Goal: Task Accomplishment & Management: Complete application form

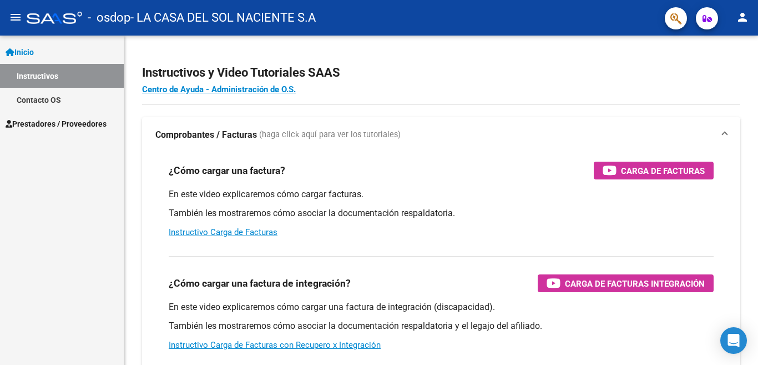
click at [44, 121] on span "Prestadores / Proveedores" at bounding box center [56, 124] width 101 height 12
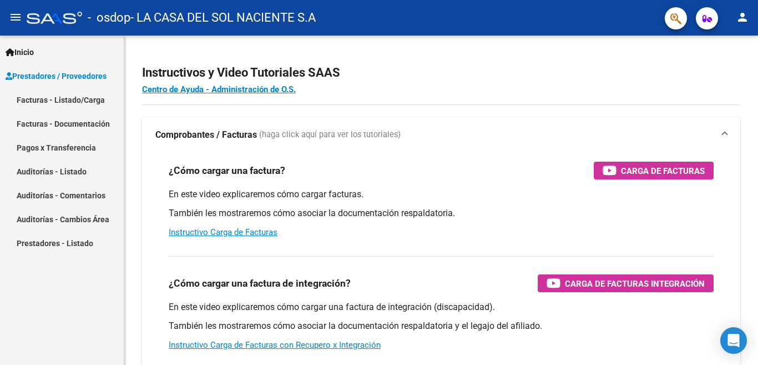
click at [69, 102] on link "Facturas - Listado/Carga" at bounding box center [62, 100] width 124 height 24
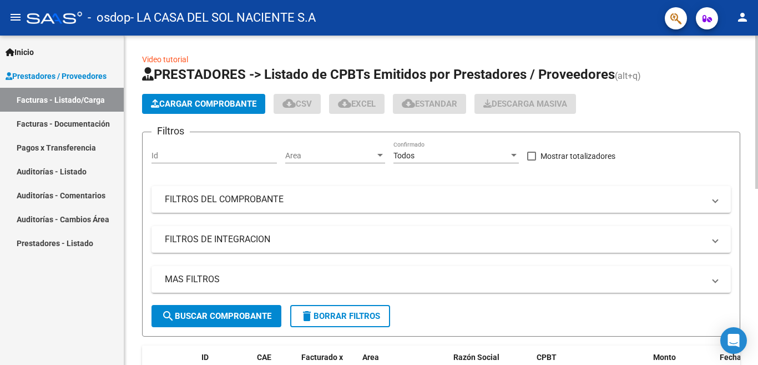
click at [235, 112] on button "Cargar Comprobante" at bounding box center [203, 104] width 123 height 20
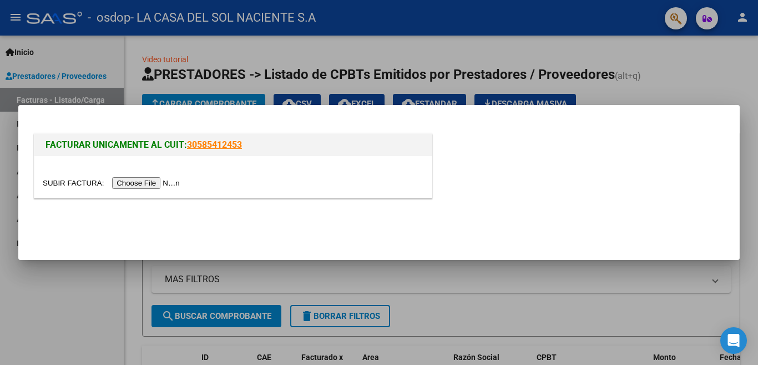
click at [173, 187] on input "file" at bounding box center [113, 183] width 140 height 12
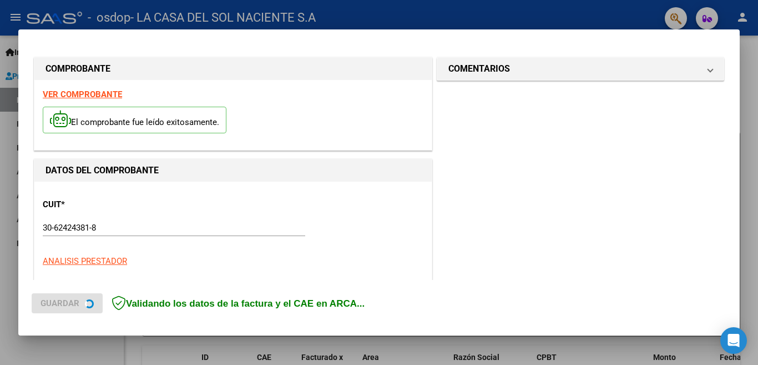
scroll to position [268, 0]
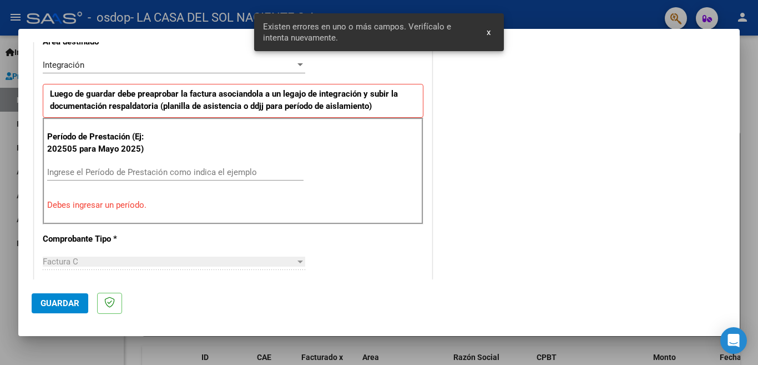
click at [189, 167] on input "Ingrese el Período de Prestación como indica el ejemplo" at bounding box center [175, 172] width 256 height 10
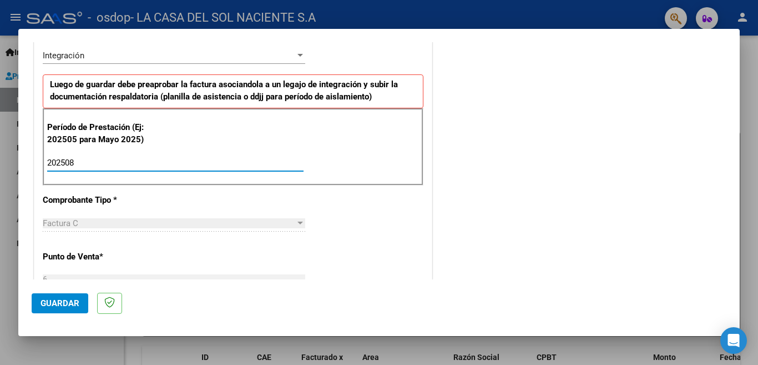
scroll to position [611, 0]
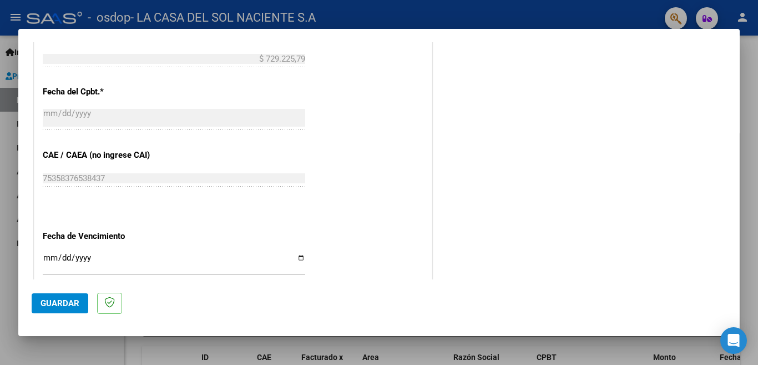
type input "202508"
click at [79, 300] on span "Guardar" at bounding box center [60, 303] width 39 height 10
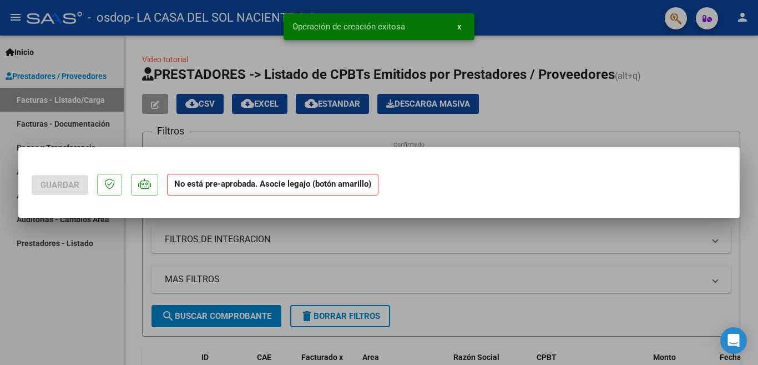
scroll to position [0, 0]
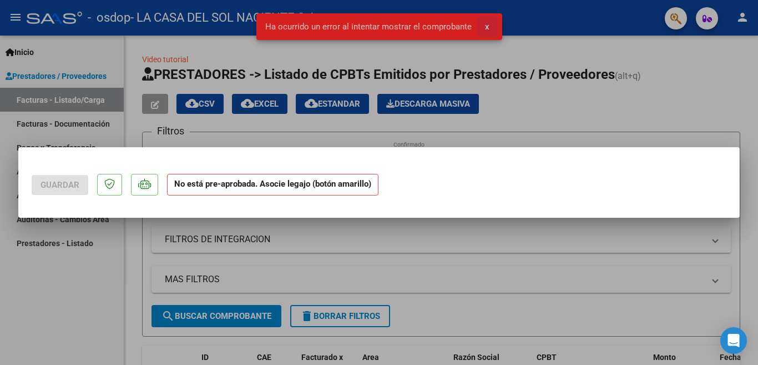
click at [492, 26] on button "x" at bounding box center [487, 27] width 22 height 20
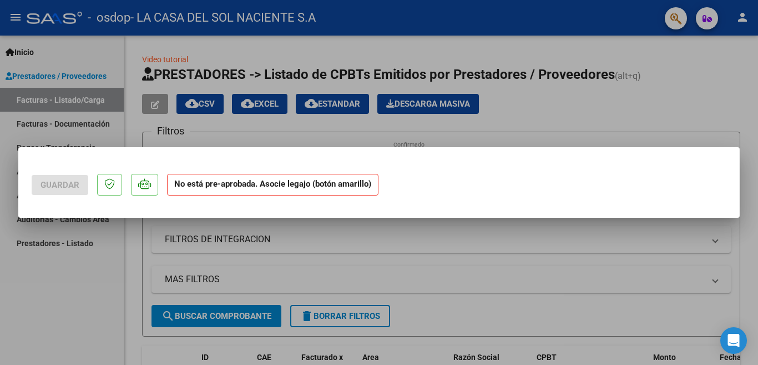
click at [444, 283] on div at bounding box center [379, 182] width 758 height 365
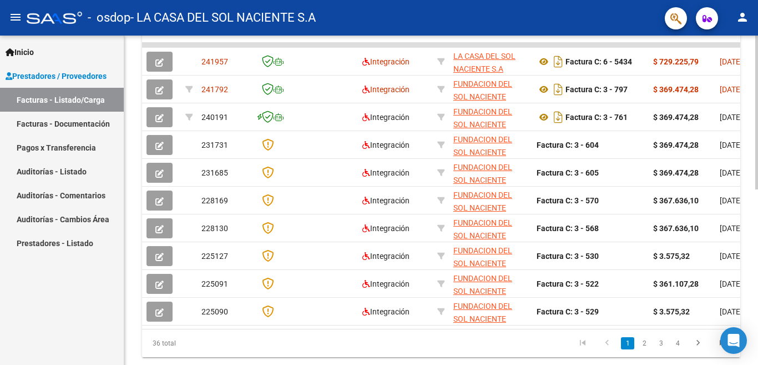
scroll to position [341, 0]
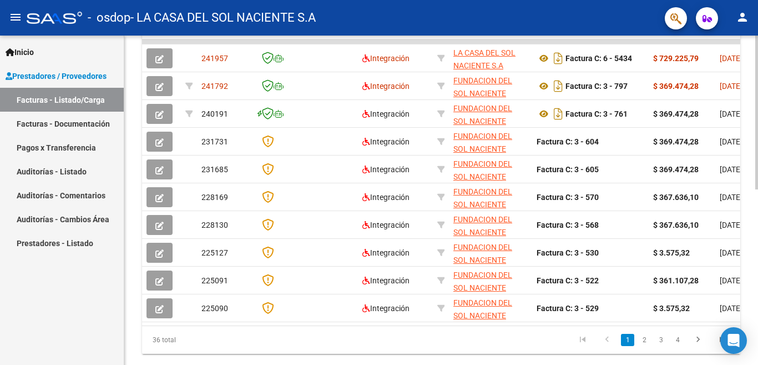
click at [758, 189] on div at bounding box center [756, 113] width 3 height 154
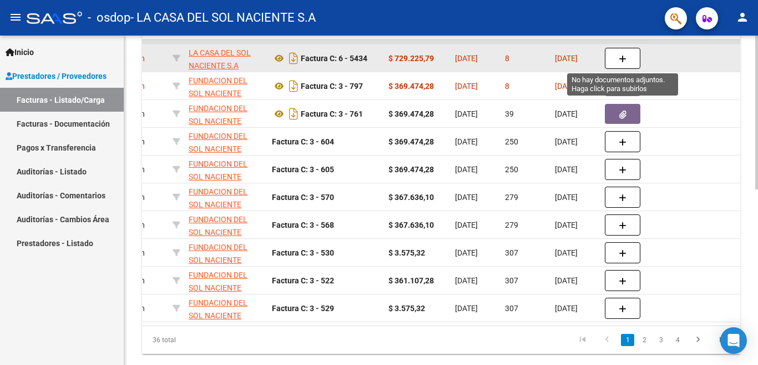
click at [621, 60] on icon "button" at bounding box center [623, 59] width 8 height 8
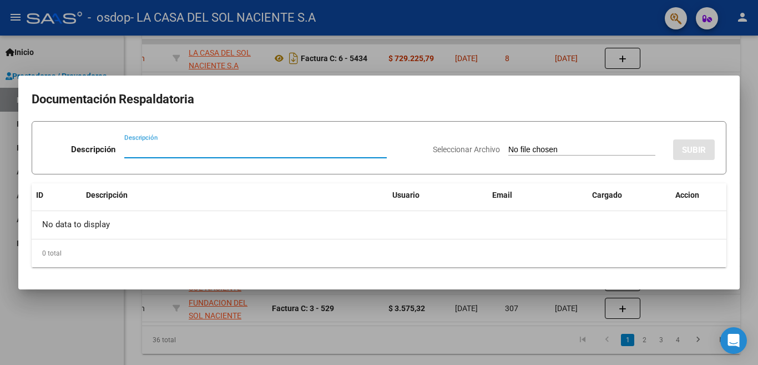
click at [355, 325] on div at bounding box center [379, 182] width 758 height 365
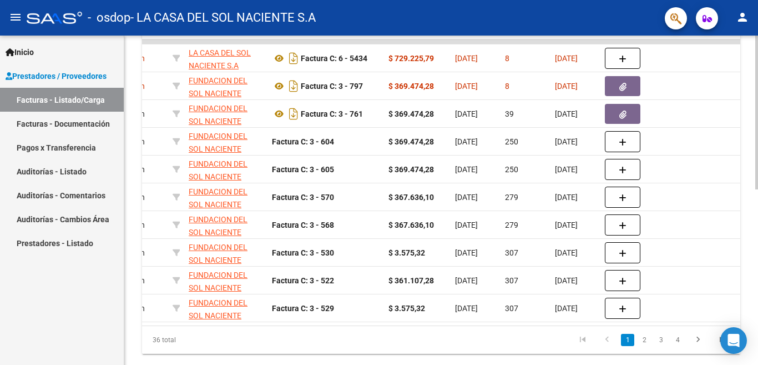
scroll to position [0, 0]
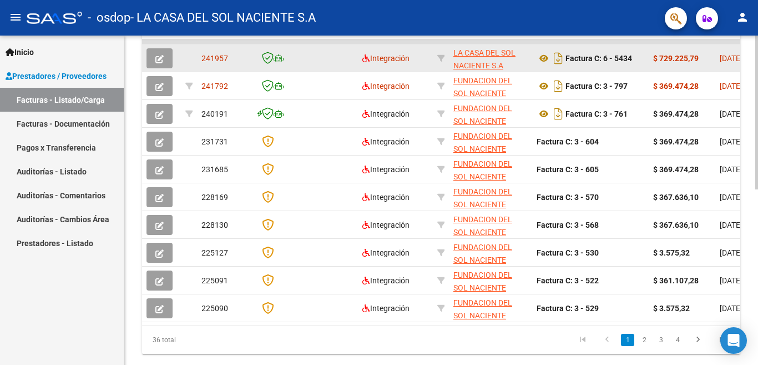
click at [165, 66] on button "button" at bounding box center [160, 58] width 26 height 20
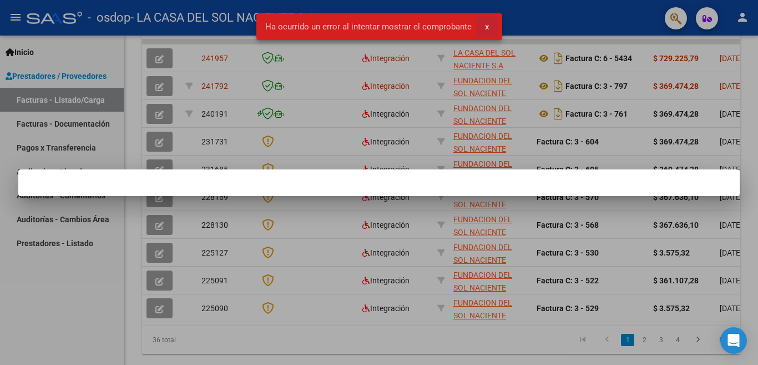
click at [495, 24] on button "x" at bounding box center [487, 27] width 22 height 20
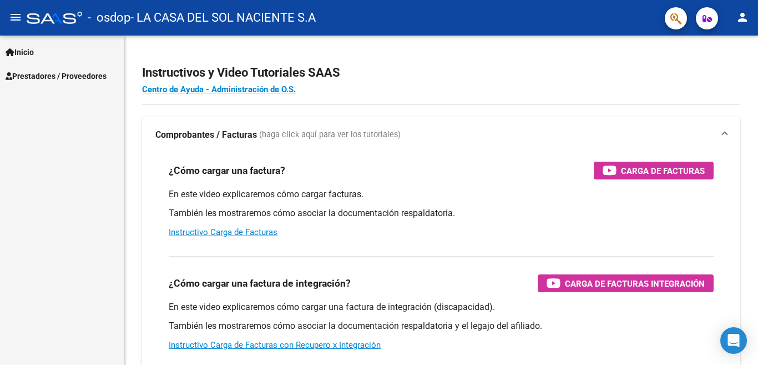
click at [747, 19] on mat-icon "person" at bounding box center [742, 17] width 13 height 13
click at [709, 75] on button "exit_to_app Salir" at bounding box center [720, 73] width 68 height 27
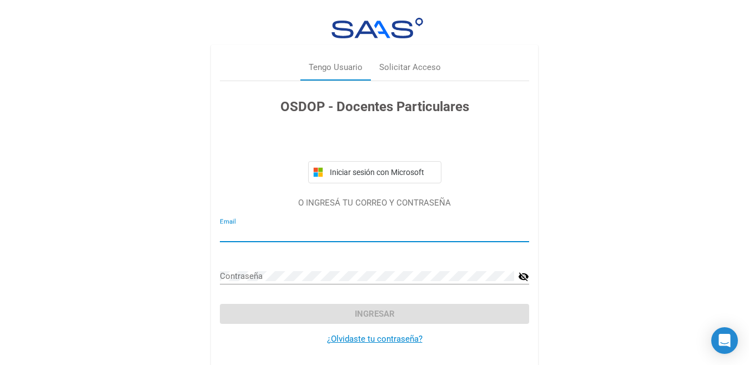
type input "[PERSON_NAME][EMAIL_ADDRESS][DOMAIN_NAME]"
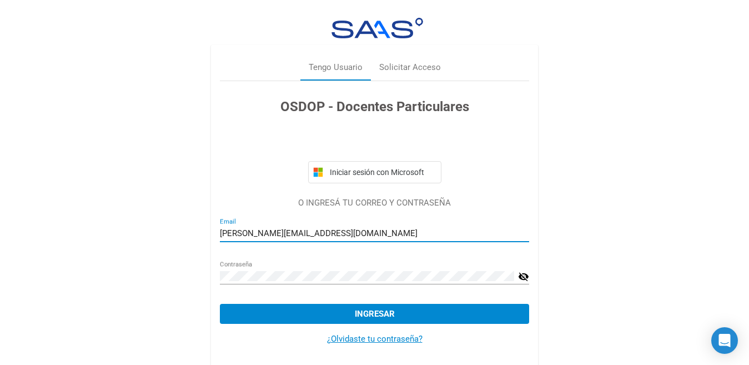
click at [333, 226] on div "[PERSON_NAME][EMAIL_ADDRESS][DOMAIN_NAME] Email" at bounding box center [374, 230] width 309 height 24
click at [521, 275] on mat-icon "visibility_off" at bounding box center [523, 276] width 11 height 13
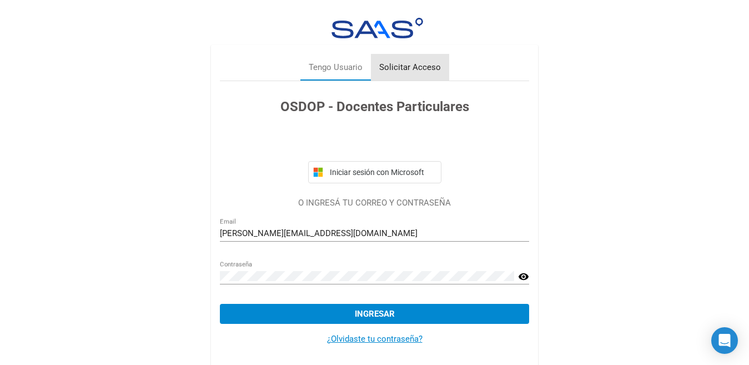
click at [415, 77] on div "Solicitar Acceso" at bounding box center [410, 67] width 78 height 27
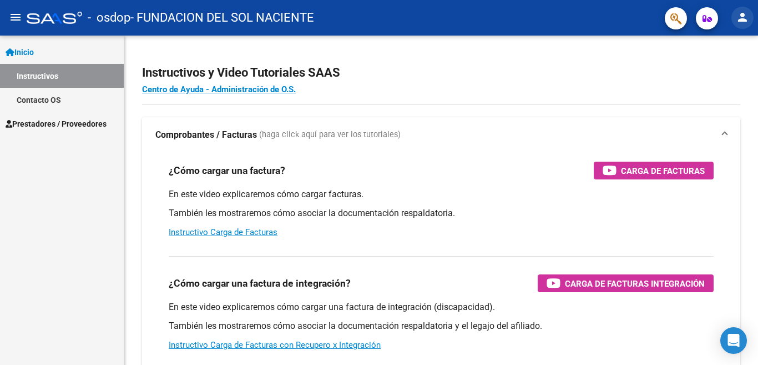
click at [744, 27] on button "person" at bounding box center [743, 18] width 22 height 22
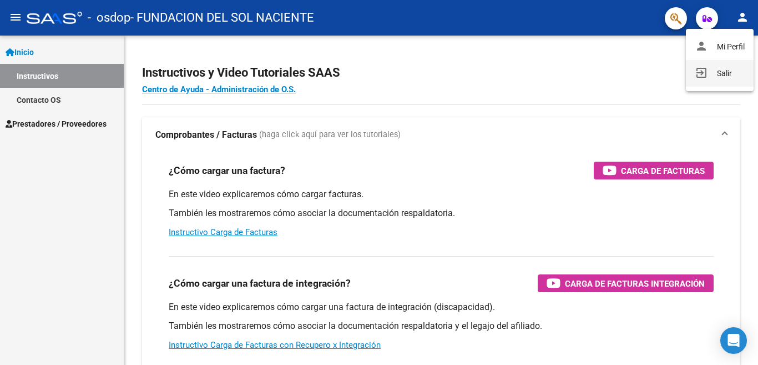
click at [719, 78] on button "exit_to_app Salir" at bounding box center [720, 73] width 68 height 27
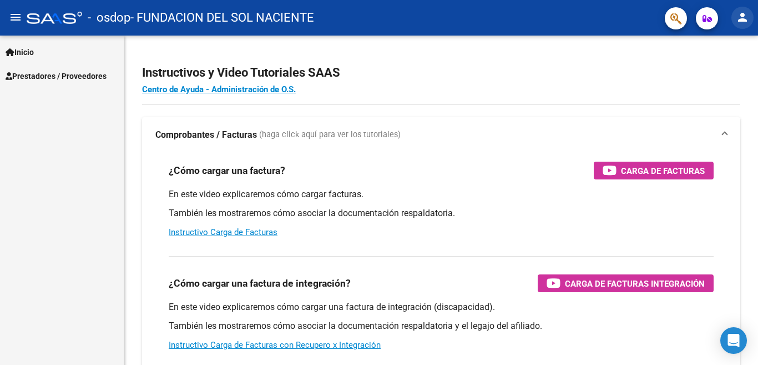
click at [742, 14] on mat-icon "person" at bounding box center [742, 17] width 13 height 13
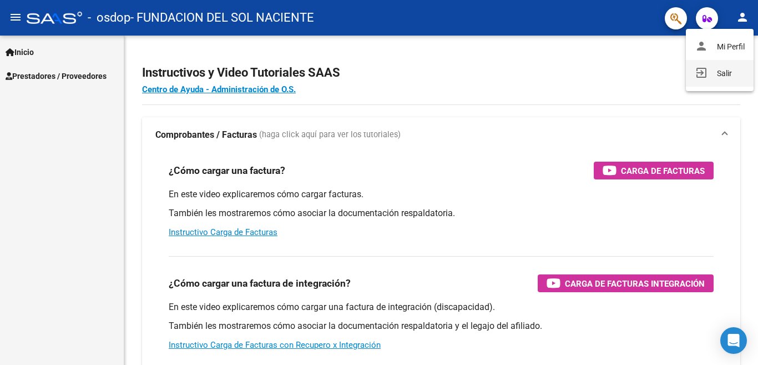
click at [702, 71] on mat-icon "exit_to_app" at bounding box center [701, 72] width 13 height 13
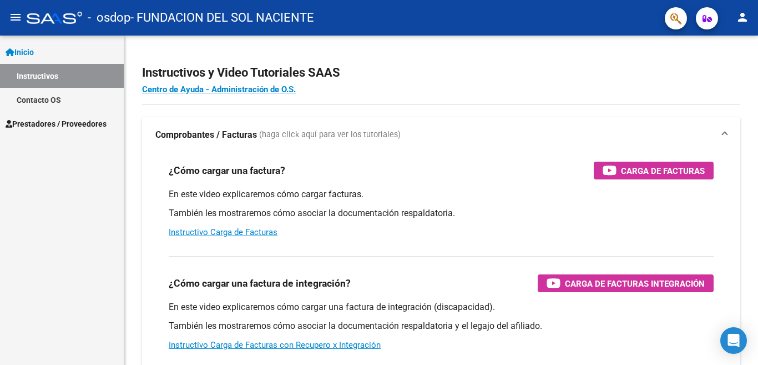
click at [748, 25] on mat-toolbar "menu - osdop - FUNDACION DEL SOL NACIENTE person" at bounding box center [379, 18] width 758 height 36
click at [748, 25] on button "person" at bounding box center [743, 18] width 22 height 22
click at [730, 73] on button "exit_to_app Salir" at bounding box center [720, 73] width 68 height 27
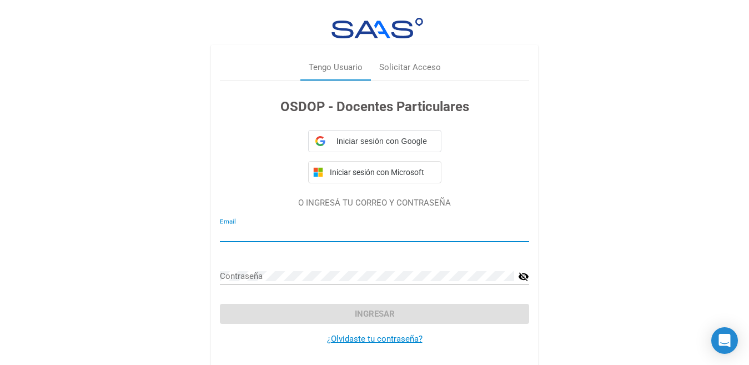
type input "[PERSON_NAME][EMAIL_ADDRESS][DOMAIN_NAME]"
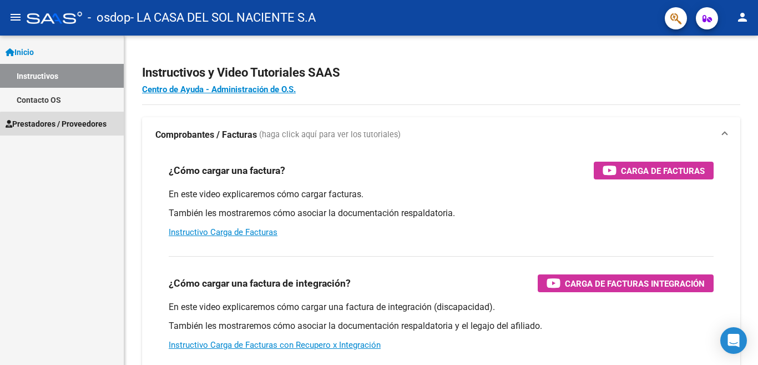
click at [83, 126] on span "Prestadores / Proveedores" at bounding box center [56, 124] width 101 height 12
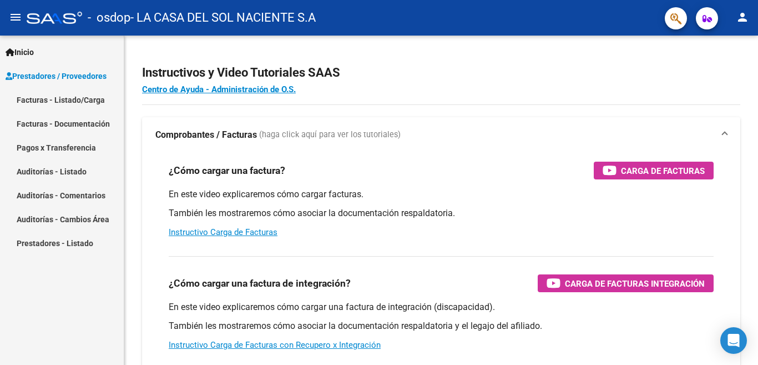
click at [79, 98] on link "Facturas - Listado/Carga" at bounding box center [62, 100] width 124 height 24
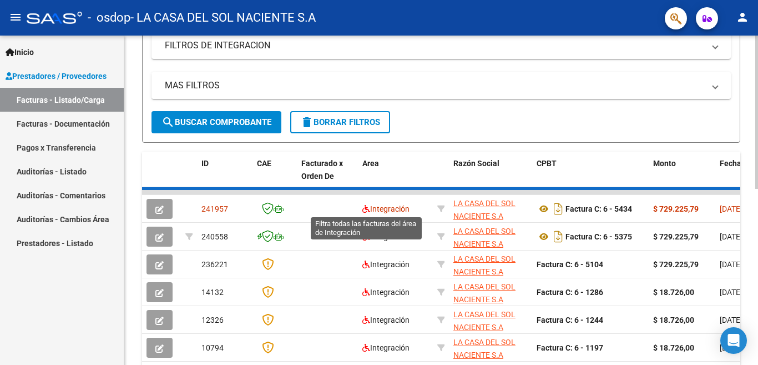
scroll to position [249, 0]
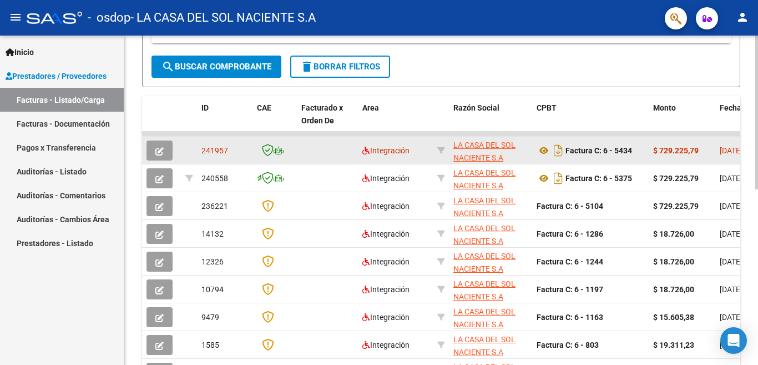
click at [161, 153] on icon "button" at bounding box center [159, 151] width 8 height 8
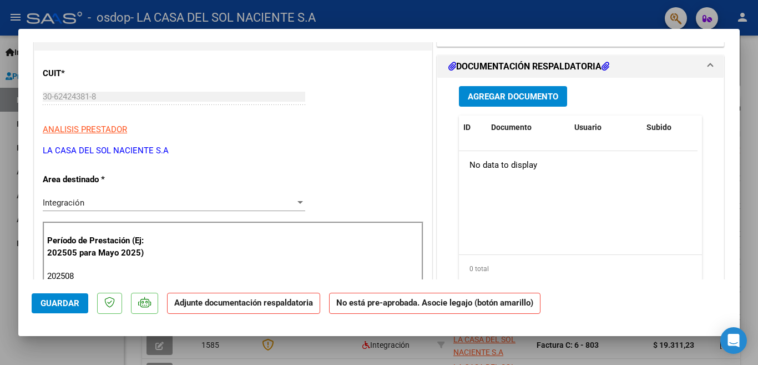
scroll to position [0, 0]
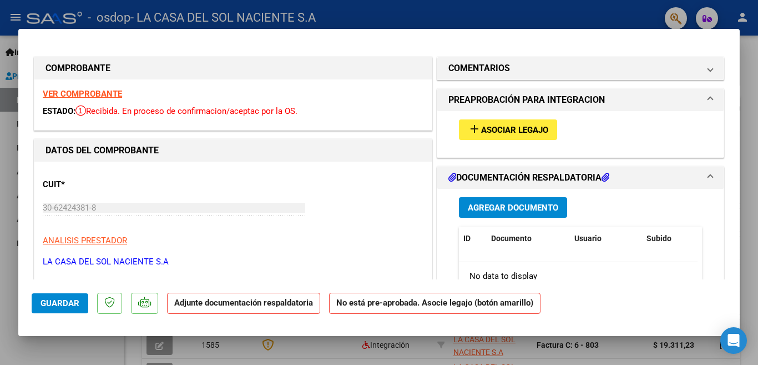
click at [529, 136] on button "add Asociar Legajo" at bounding box center [508, 129] width 98 height 21
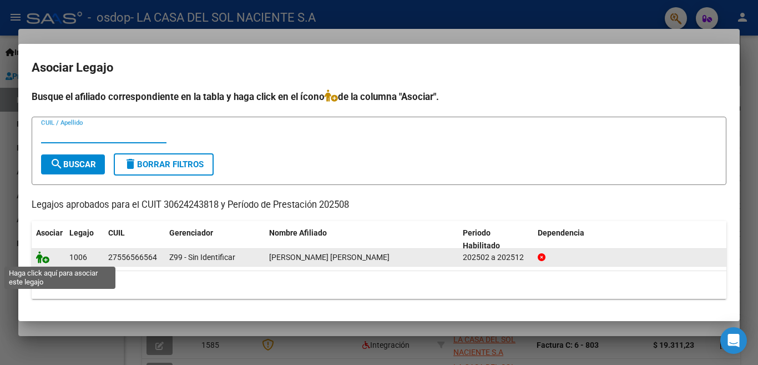
click at [41, 258] on icon at bounding box center [42, 257] width 13 height 12
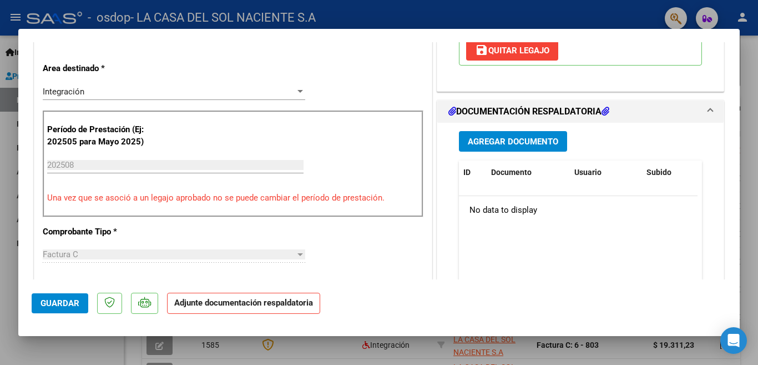
scroll to position [278, 0]
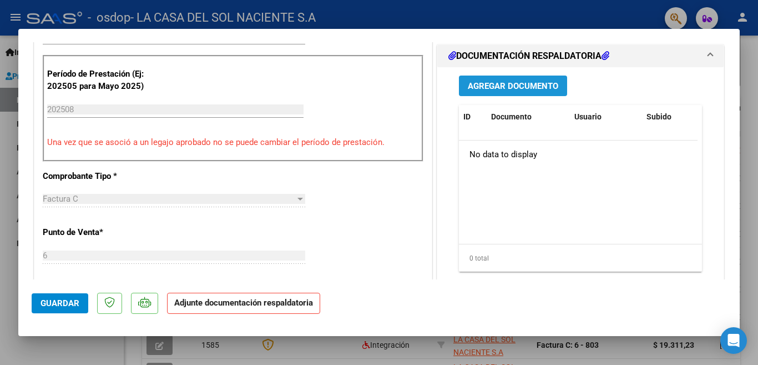
click at [520, 93] on button "Agregar Documento" at bounding box center [513, 85] width 108 height 21
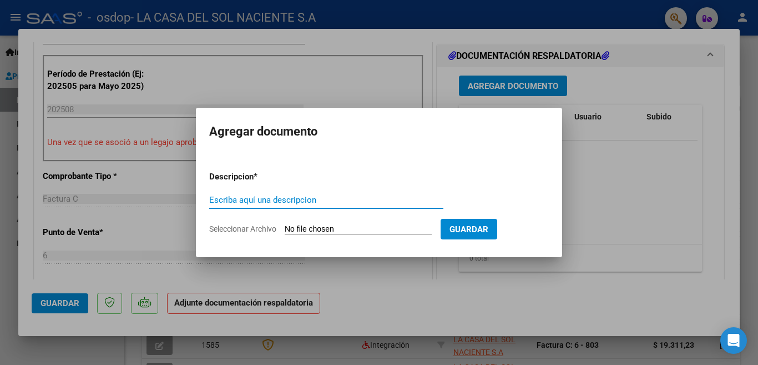
click at [315, 228] on input "Seleccionar Archivo" at bounding box center [358, 229] width 147 height 11
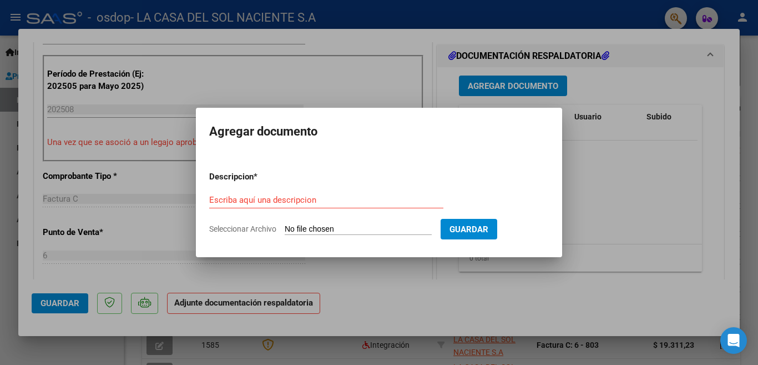
type input "C:\fakepath\[PERSON_NAME].pdf"
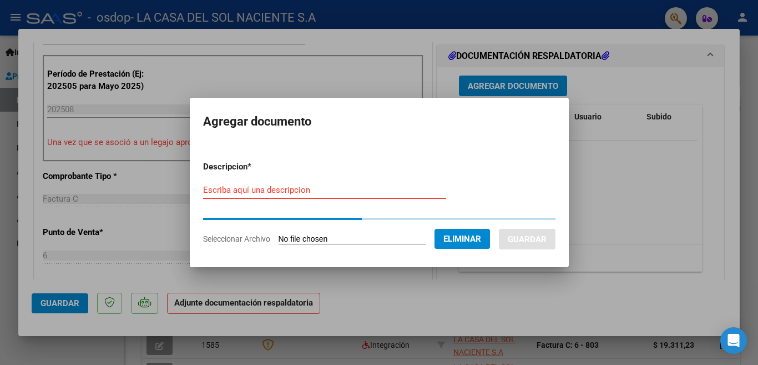
click at [290, 191] on input "Escriba aquí una descripcion" at bounding box center [324, 190] width 243 height 10
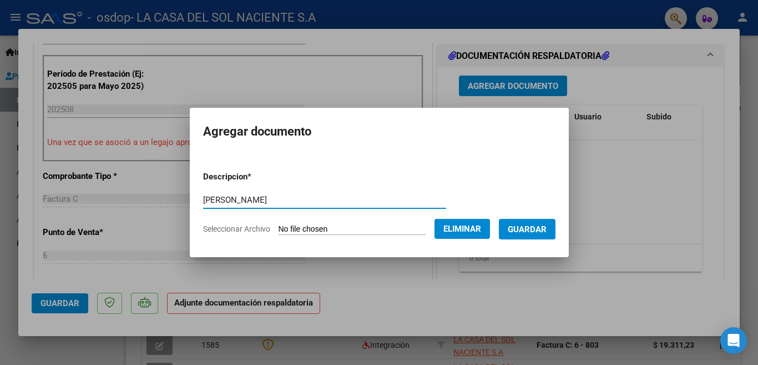
type input "[PERSON_NAME]"
click at [526, 226] on span "Guardar" at bounding box center [527, 229] width 39 height 10
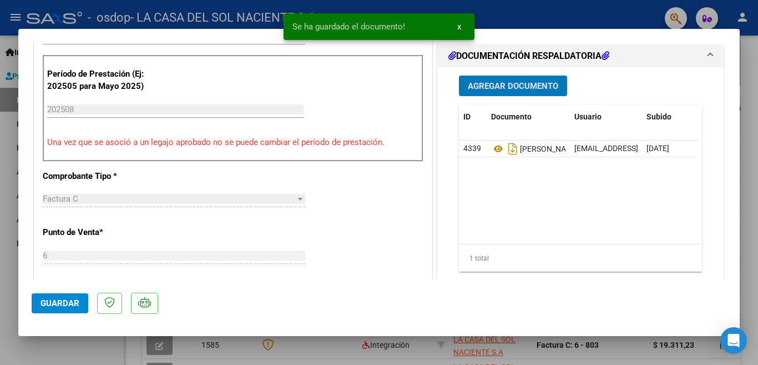
click at [531, 88] on span "Agregar Documento" at bounding box center [513, 86] width 90 height 10
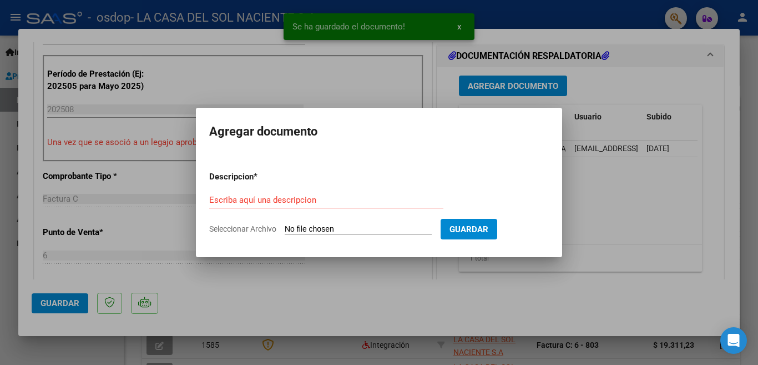
click at [328, 230] on input "Seleccionar Archivo" at bounding box center [358, 229] width 147 height 11
type input "C:\fakepath\Informe [PERSON_NAME].pdf"
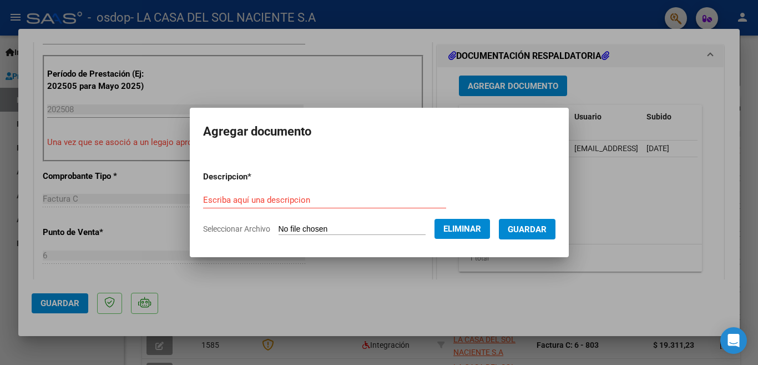
click at [262, 193] on div "Escriba aquí una descripcion" at bounding box center [324, 199] width 243 height 17
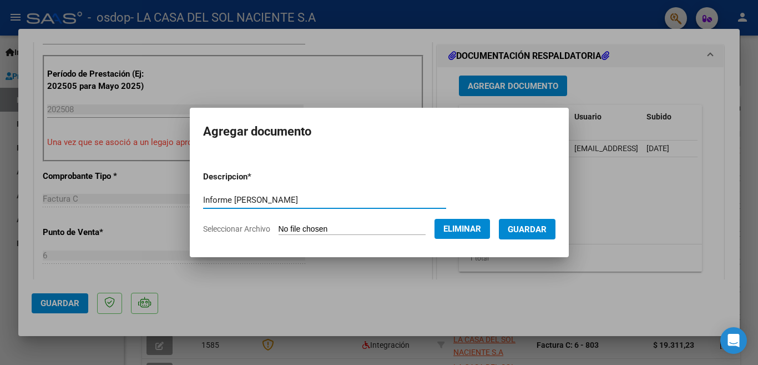
type input "Informe [PERSON_NAME]"
click at [537, 228] on span "Guardar" at bounding box center [527, 229] width 39 height 10
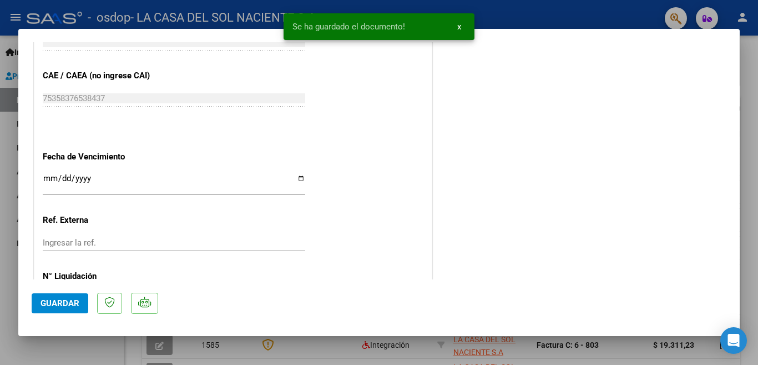
scroll to position [702, 0]
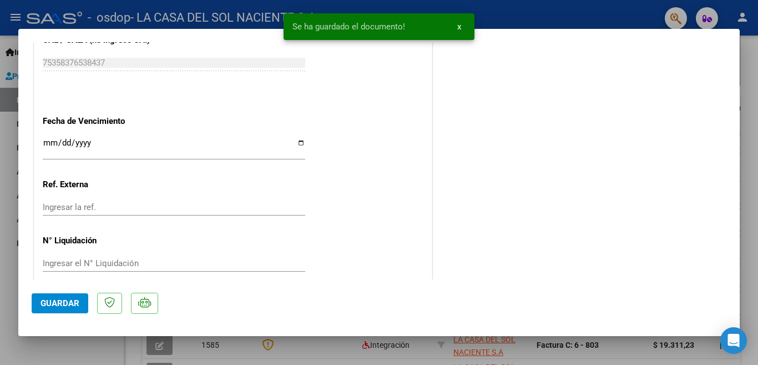
click at [66, 310] on button "Guardar" at bounding box center [60, 303] width 57 height 20
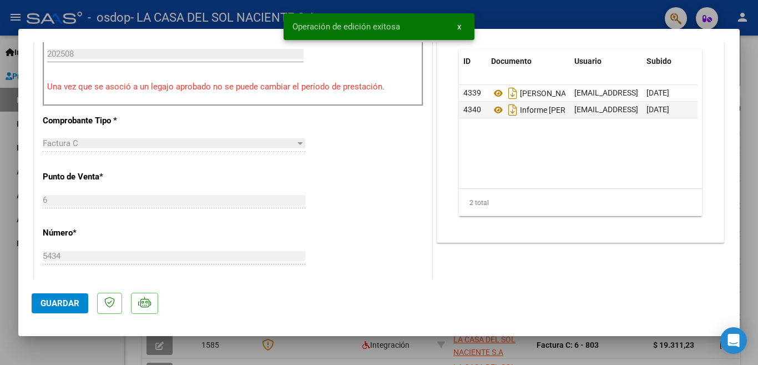
scroll to position [500, 0]
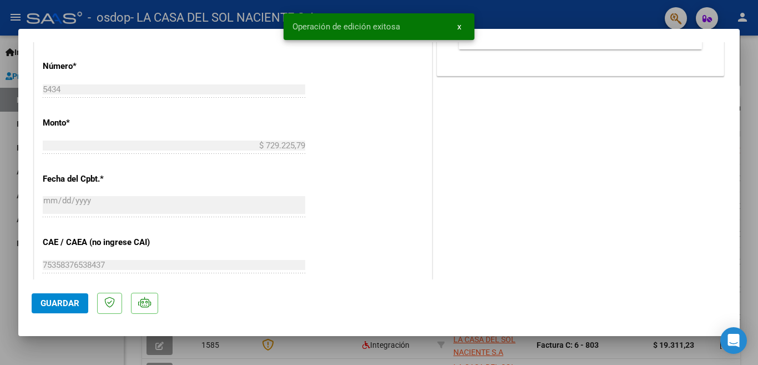
click at [285, 341] on div at bounding box center [379, 182] width 758 height 365
